Goal: Task Accomplishment & Management: Manage account settings

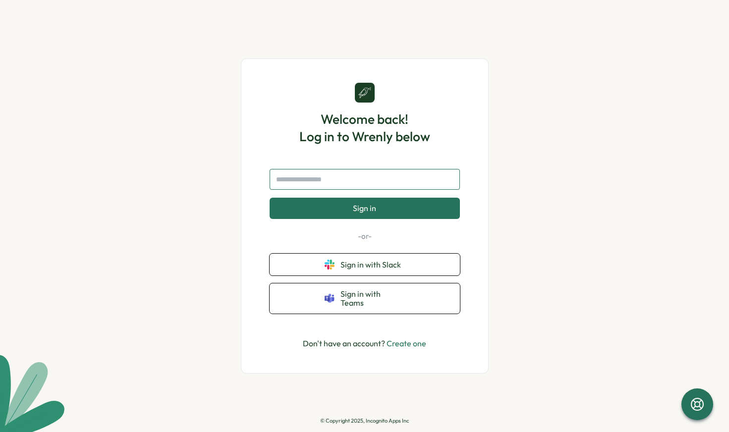
click at [355, 189] on input "text" at bounding box center [364, 179] width 190 height 21
type input "**********"
click at [378, 217] on button "Sign in" at bounding box center [364, 208] width 190 height 21
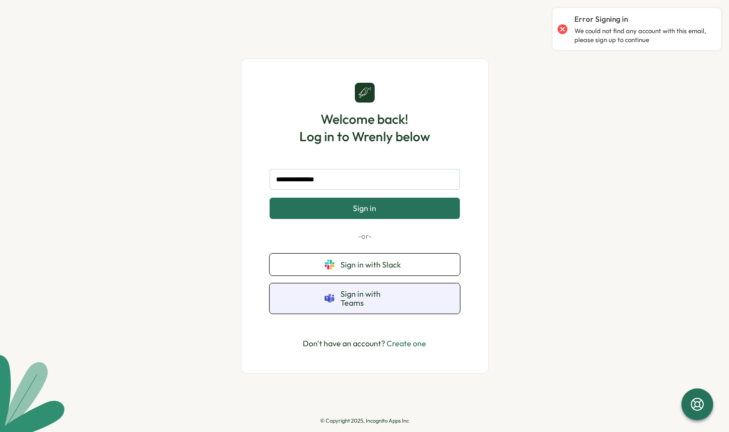
click at [375, 306] on button "Sign in with Teams" at bounding box center [364, 298] width 190 height 30
